Goal: Information Seeking & Learning: Learn about a topic

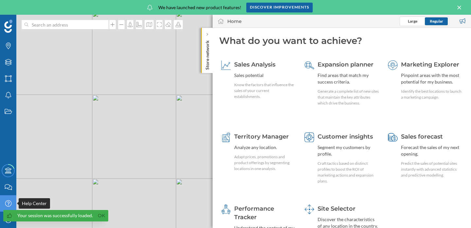
click at [9, 203] on icon at bounding box center [8, 203] width 6 height 6
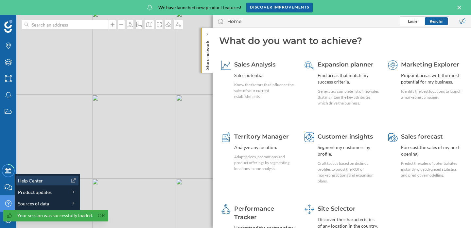
click at [41, 181] on span "Help Center" at bounding box center [30, 180] width 25 height 7
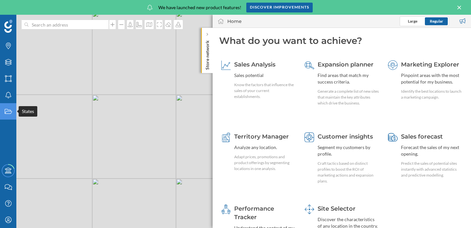
click at [12, 114] on div "States" at bounding box center [8, 111] width 16 height 16
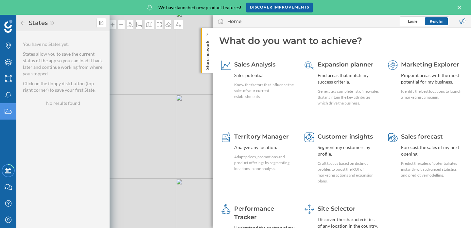
click at [10, 112] on icon "States" at bounding box center [8, 111] width 8 height 7
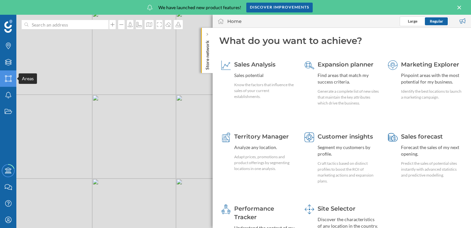
click at [8, 80] on icon "Areas" at bounding box center [8, 78] width 8 height 7
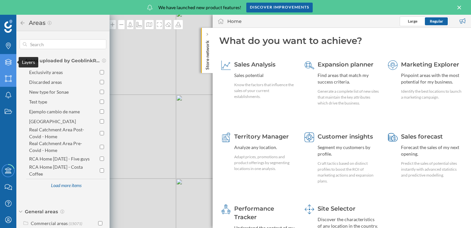
click at [7, 62] on icon at bounding box center [8, 62] width 7 height 7
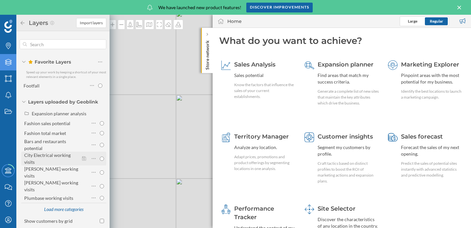
scroll to position [44, 0]
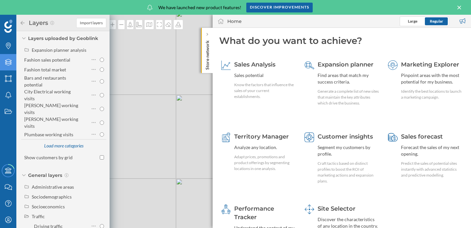
radio input "true"
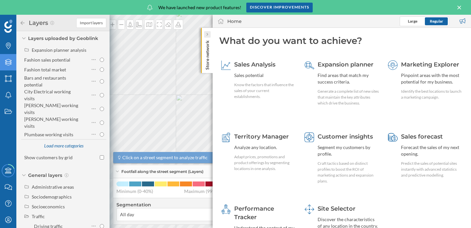
click at [206, 32] on div at bounding box center [207, 34] width 7 height 7
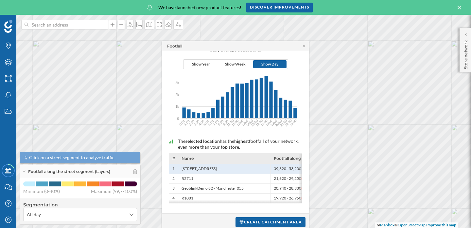
scroll to position [0, 0]
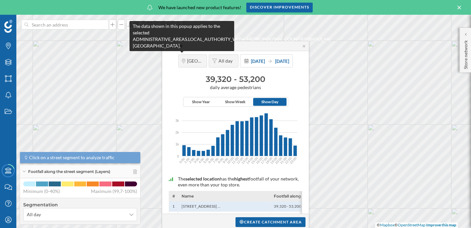
click at [187, 59] on span "[GEOGRAPHIC_DATA]" at bounding box center [195, 61] width 16 height 6
click at [187, 61] on span "[GEOGRAPHIC_DATA]" at bounding box center [195, 61] width 16 height 6
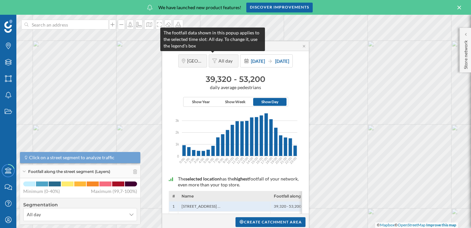
click at [212, 60] on icon at bounding box center [214, 61] width 5 height 5
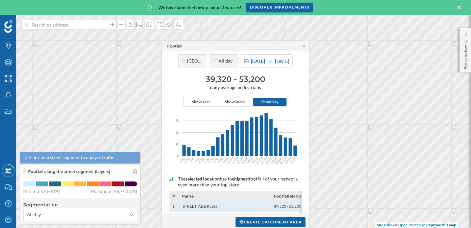
click at [101, 173] on span "Footfall along the street segment (Layers)" at bounding box center [69, 172] width 82 height 6
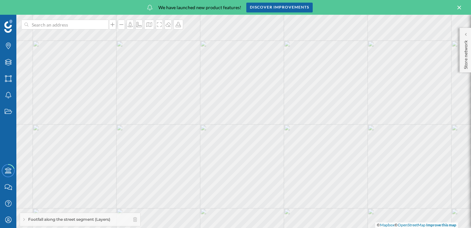
click at [93, 217] on span "Footfall along the street segment (Layers)" at bounding box center [69, 219] width 82 height 6
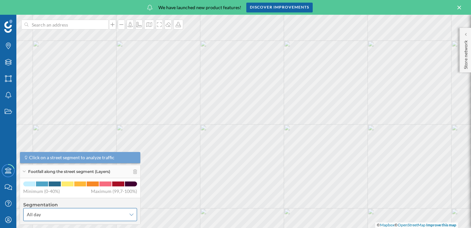
click at [84, 217] on span "All day" at bounding box center [76, 214] width 99 height 7
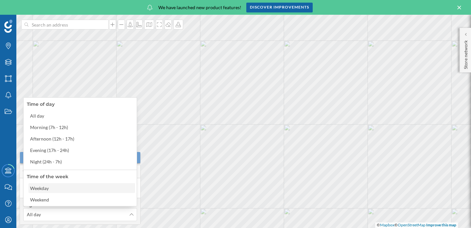
click at [72, 188] on div "Weekday" at bounding box center [81, 188] width 103 height 7
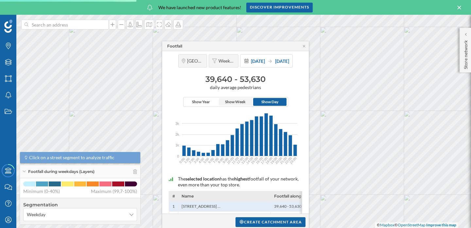
click at [228, 102] on span "Show Week" at bounding box center [235, 102] width 21 height 6
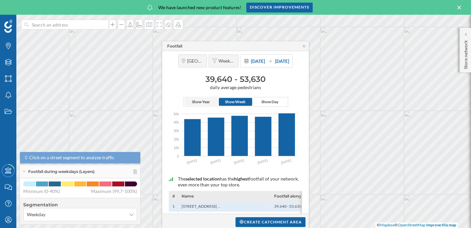
click at [203, 102] on span "Show Year" at bounding box center [201, 102] width 18 height 6
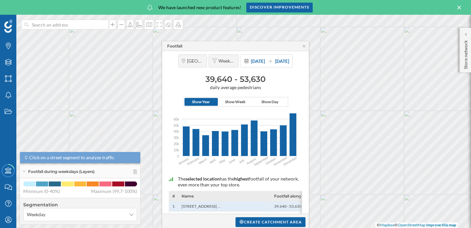
scroll to position [0, 18]
click at [305, 46] on icon at bounding box center [304, 46] width 5 height 4
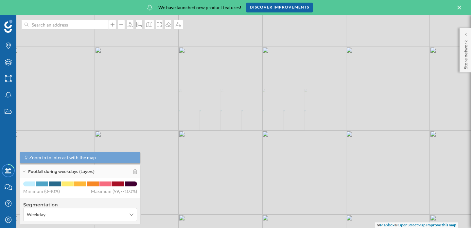
click at [230, 139] on div "© Mapbox © OpenStreetMap Improve this map" at bounding box center [235, 121] width 471 height 213
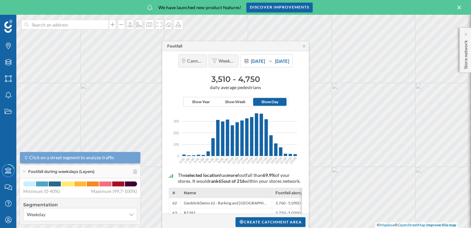
click at [233, 79] on h3 "3,510 - 4,750" at bounding box center [236, 79] width 140 height 10
click at [304, 44] on icon at bounding box center [304, 46] width 5 height 4
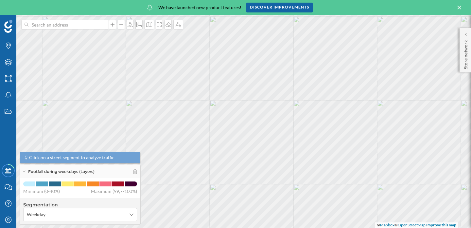
click at [460, 8] on icon at bounding box center [459, 8] width 7 height 6
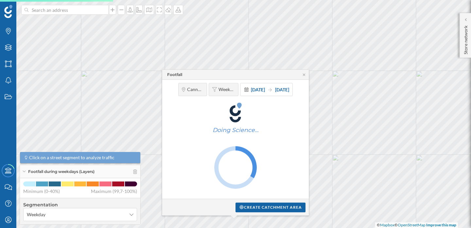
click at [307, 80] on div "Cannock Chase Weekday [DATE] [DATE] Doing Science…" at bounding box center [235, 139] width 147 height 119
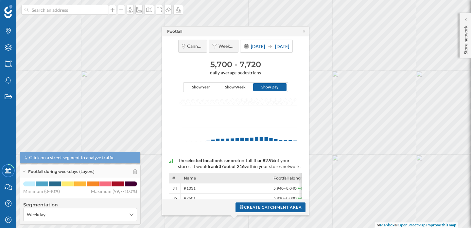
click at [303, 28] on div "Footfall" at bounding box center [235, 32] width 147 height 10
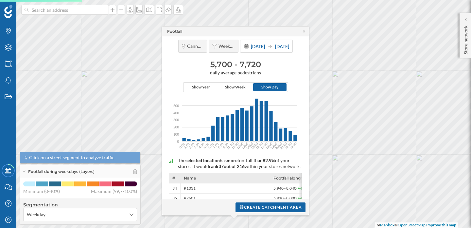
click at [304, 33] on div "Footfall" at bounding box center [235, 32] width 147 height 10
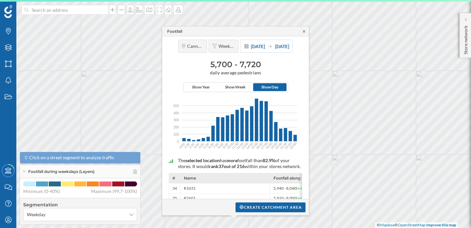
click at [304, 32] on icon at bounding box center [304, 31] width 5 height 4
